Goal: Task Accomplishment & Management: Manage account settings

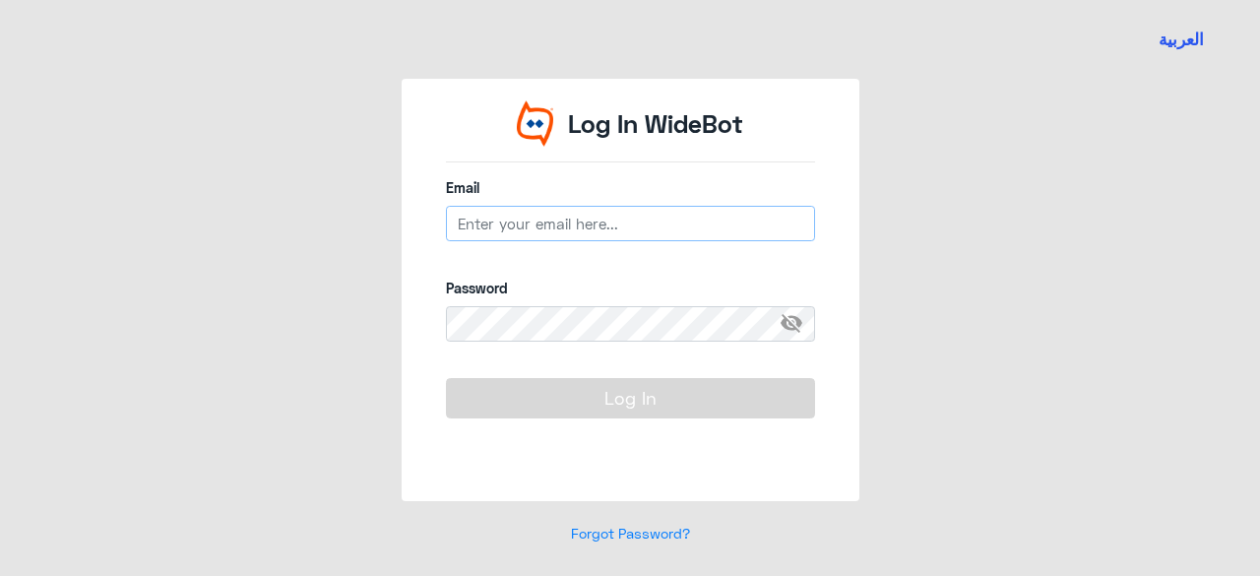
click at [486, 231] on input "email" at bounding box center [630, 223] width 369 height 35
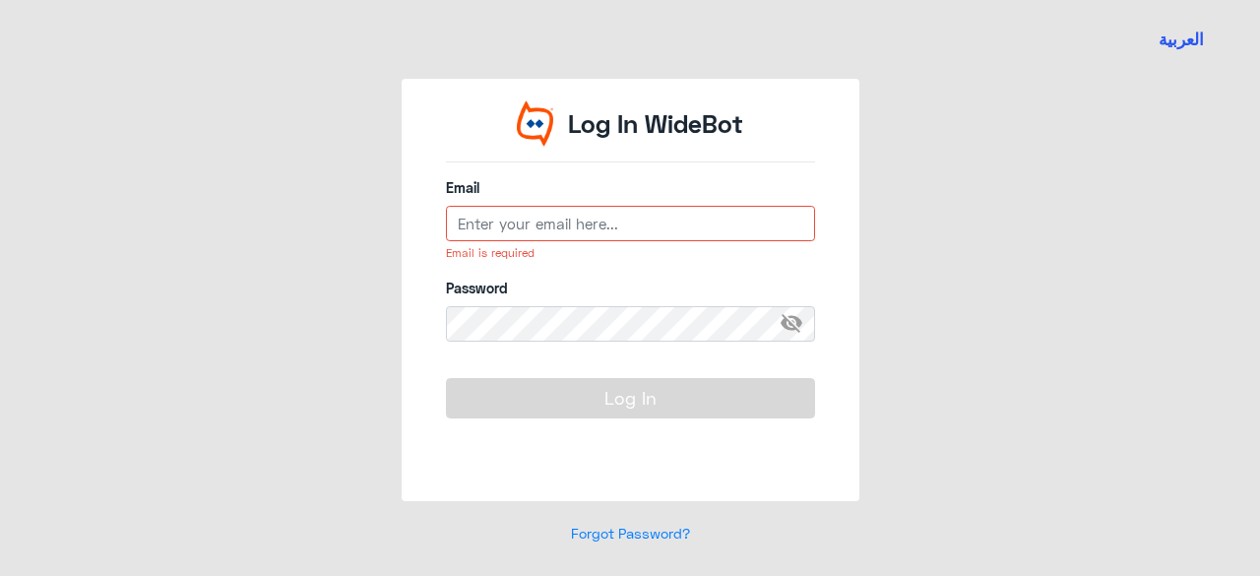
click at [624, 224] on input "email" at bounding box center [630, 223] width 369 height 35
paste input "a_elmakhzangi"
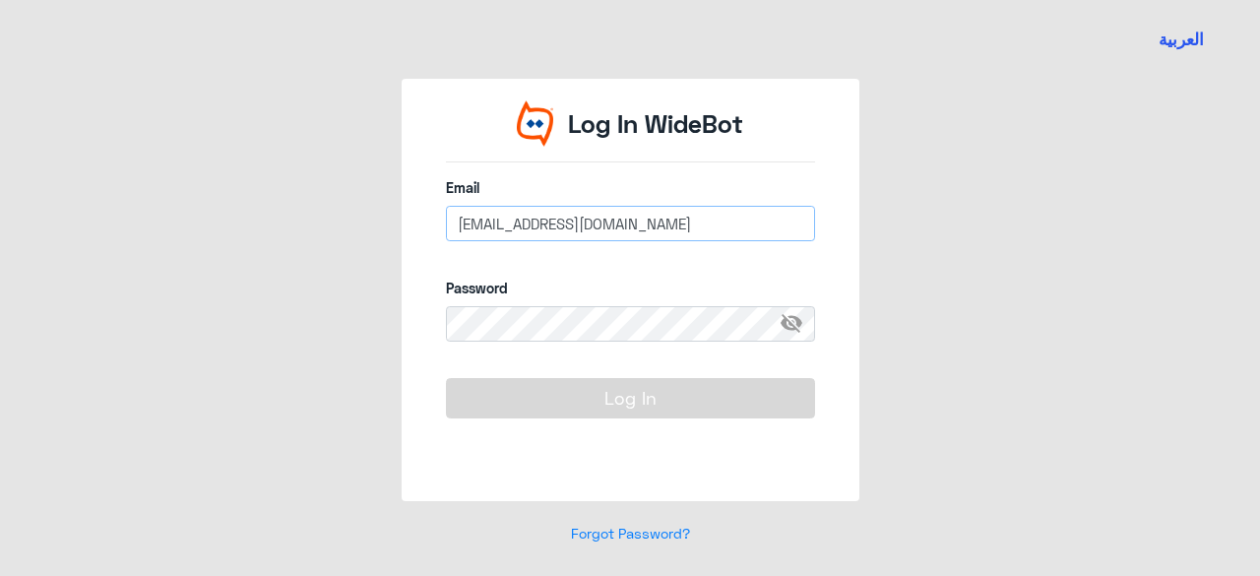
type input "[EMAIL_ADDRESS][DOMAIN_NAME]"
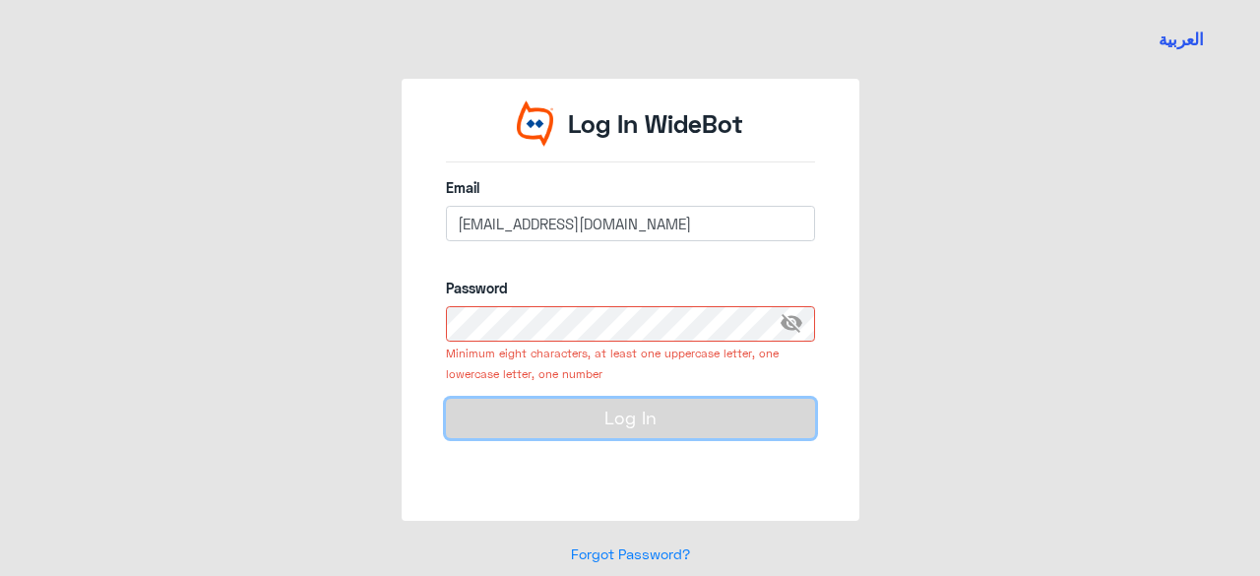
click at [768, 393] on form "Email [EMAIL_ADDRESS][DOMAIN_NAME] Password visibility_off Minimum eight charac…" at bounding box center [630, 330] width 369 height 306
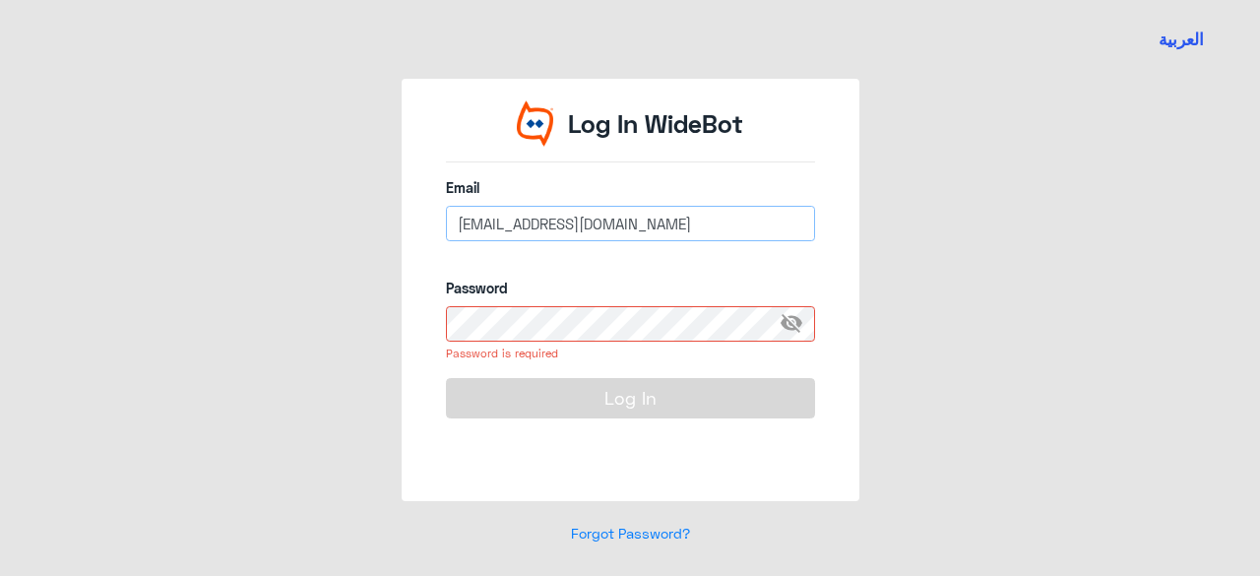
click at [694, 227] on input "[EMAIL_ADDRESS][DOMAIN_NAME]" at bounding box center [630, 223] width 369 height 35
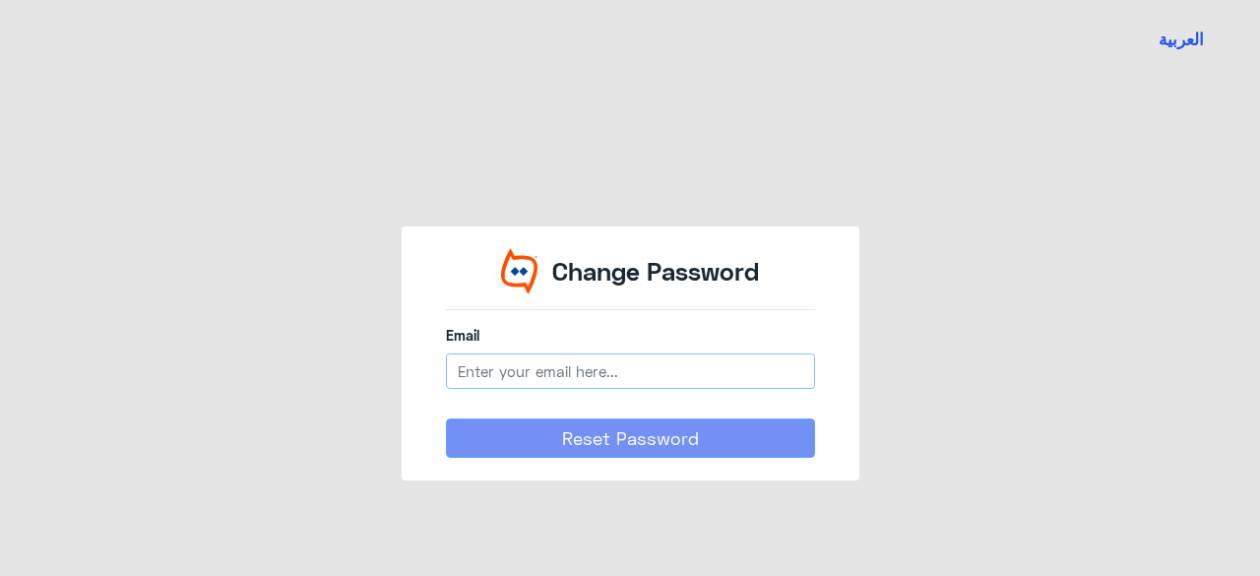
click at [594, 363] on input "email" at bounding box center [630, 370] width 369 height 35
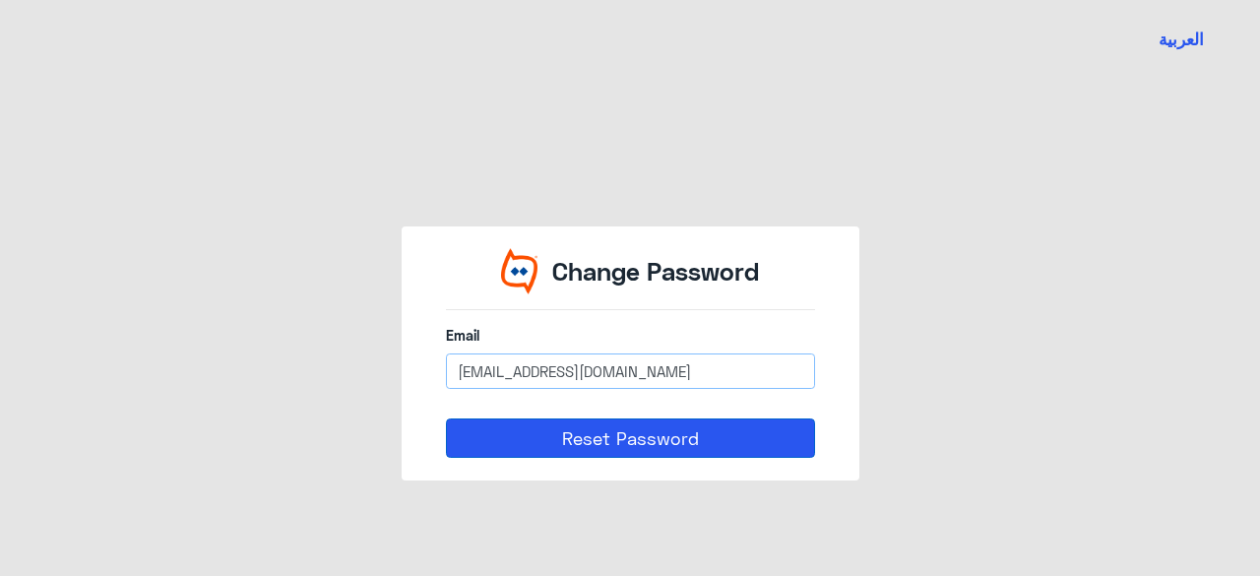
type input "[EMAIL_ADDRESS][DOMAIN_NAME]"
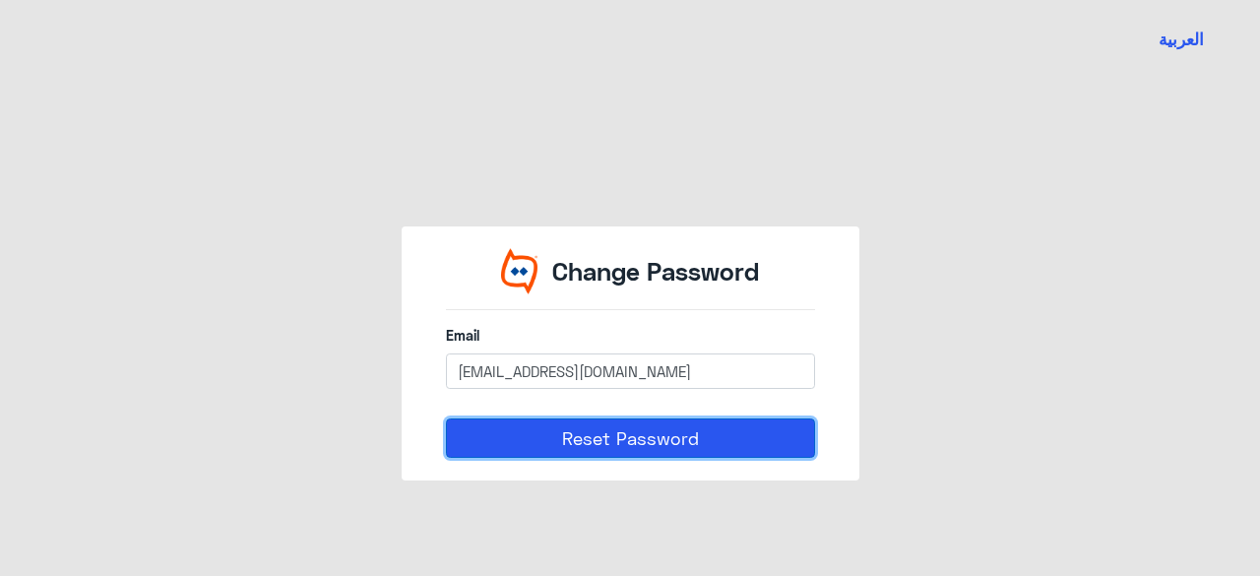
click at [634, 426] on button "Reset Password" at bounding box center [630, 437] width 369 height 39
click at [594, 447] on button "Reset Password" at bounding box center [630, 437] width 369 height 39
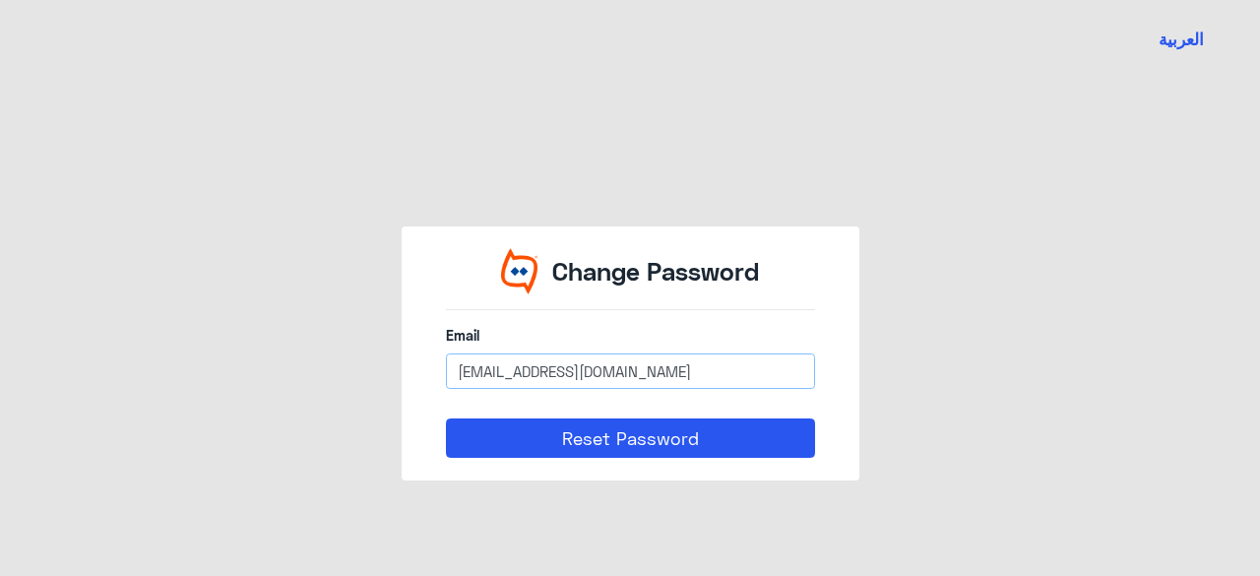
click at [605, 365] on input "test@test.com" at bounding box center [630, 370] width 369 height 35
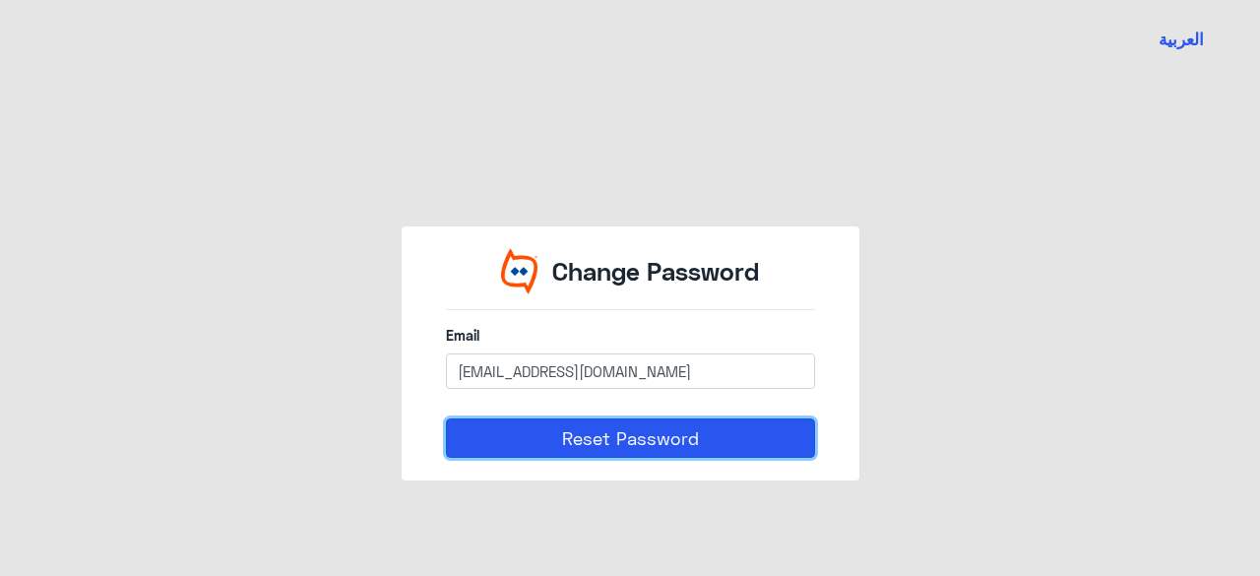
click at [638, 438] on button "Reset Password" at bounding box center [630, 437] width 369 height 39
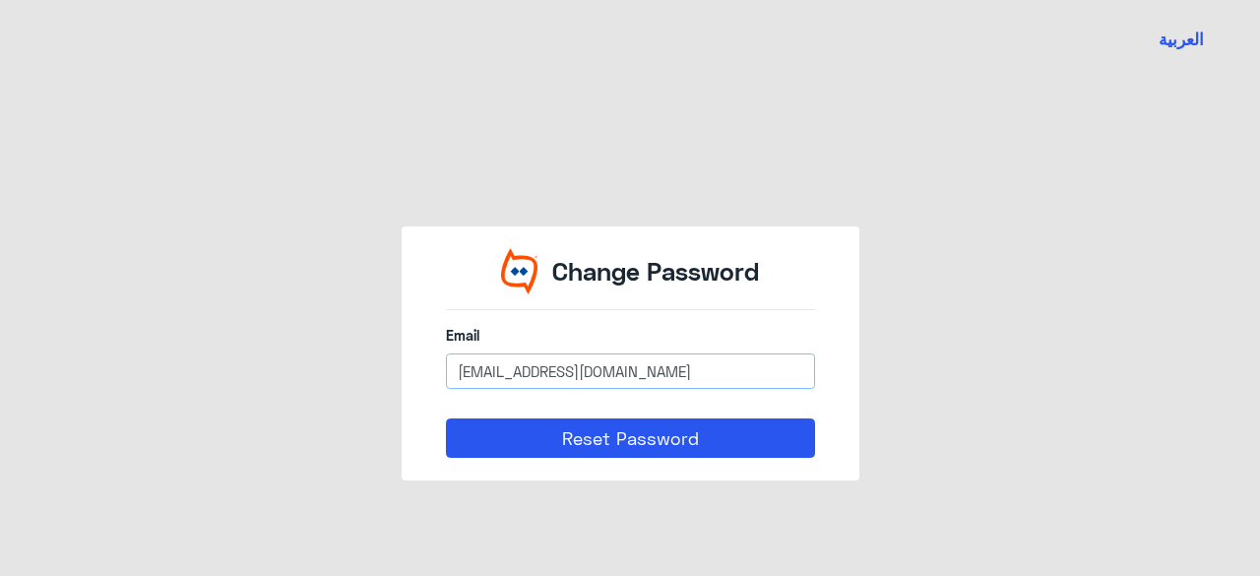
click at [654, 377] on input "test@test.com" at bounding box center [630, 370] width 369 height 35
